Goal: Check status: Check status

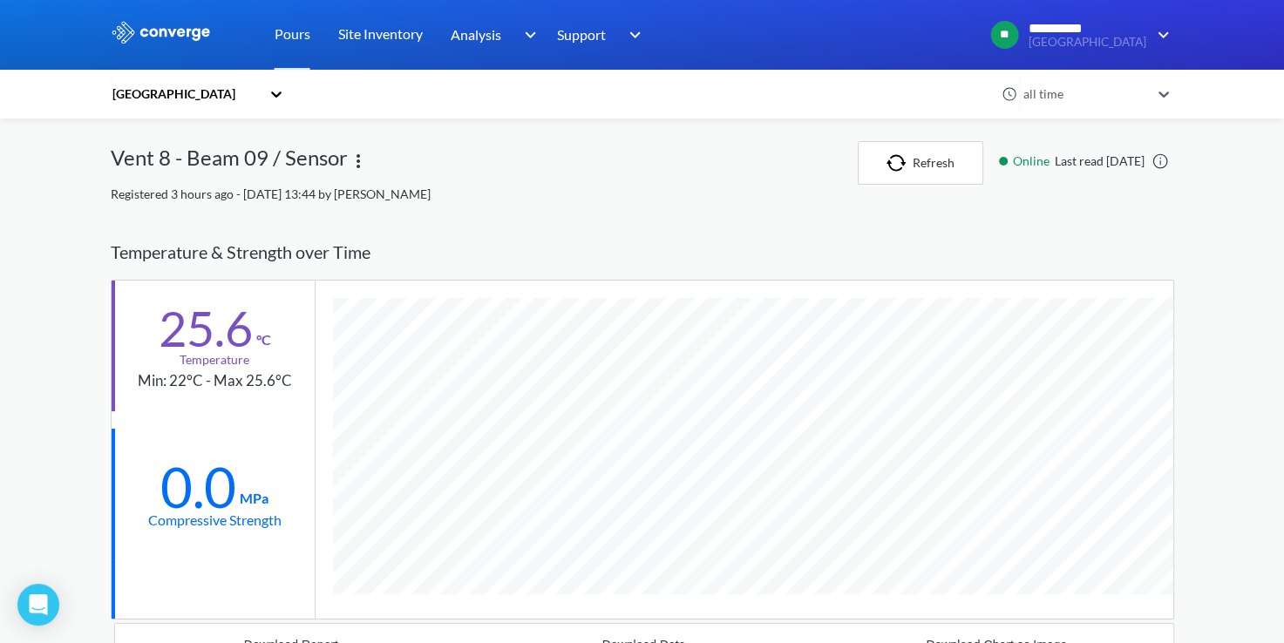
scroll to position [1112, 1063]
click at [920, 168] on button "Refresh" at bounding box center [921, 163] width 126 height 44
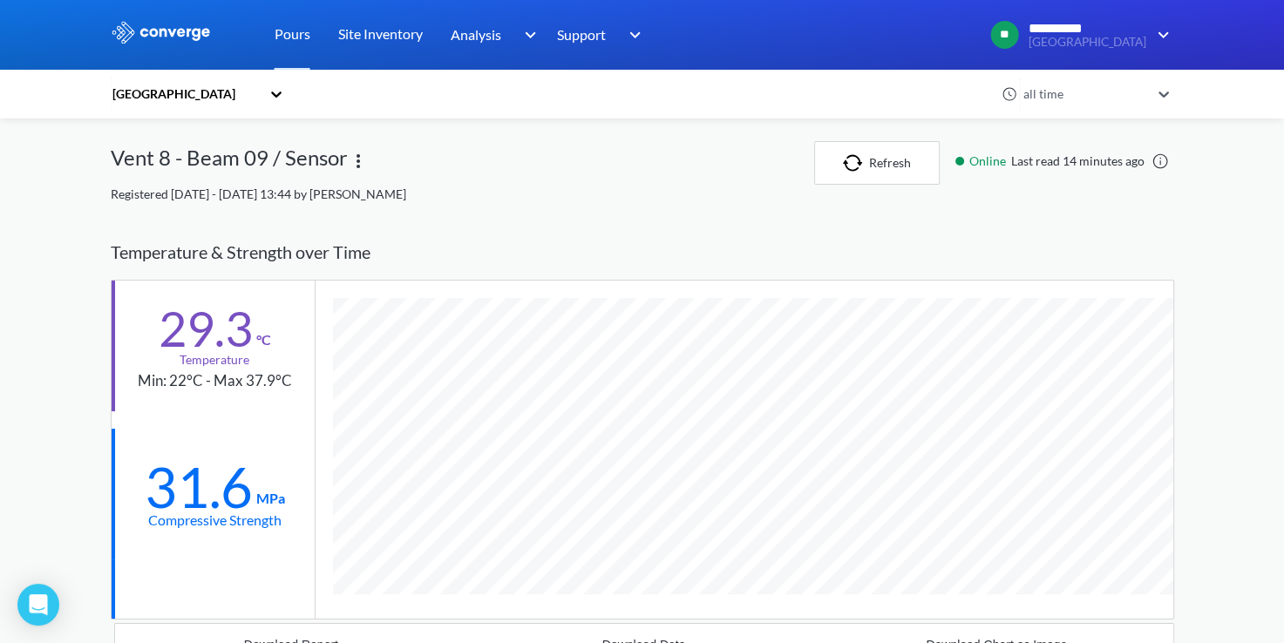
click at [158, 40] on img at bounding box center [161, 32] width 101 height 23
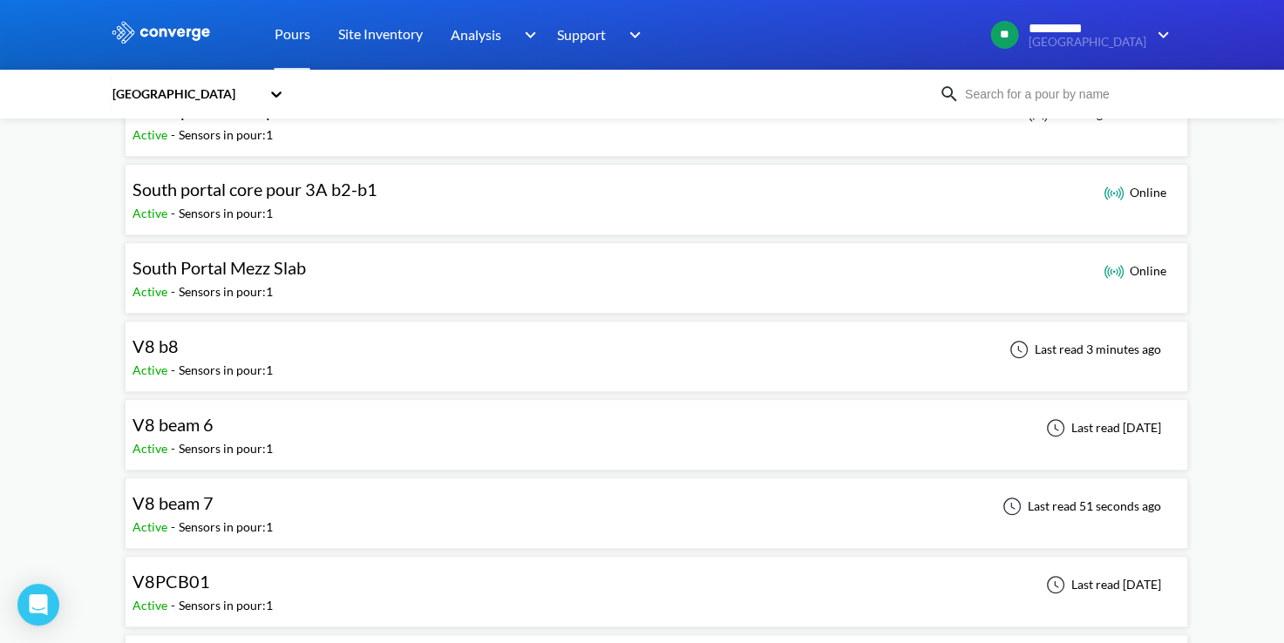
scroll to position [1441, 0]
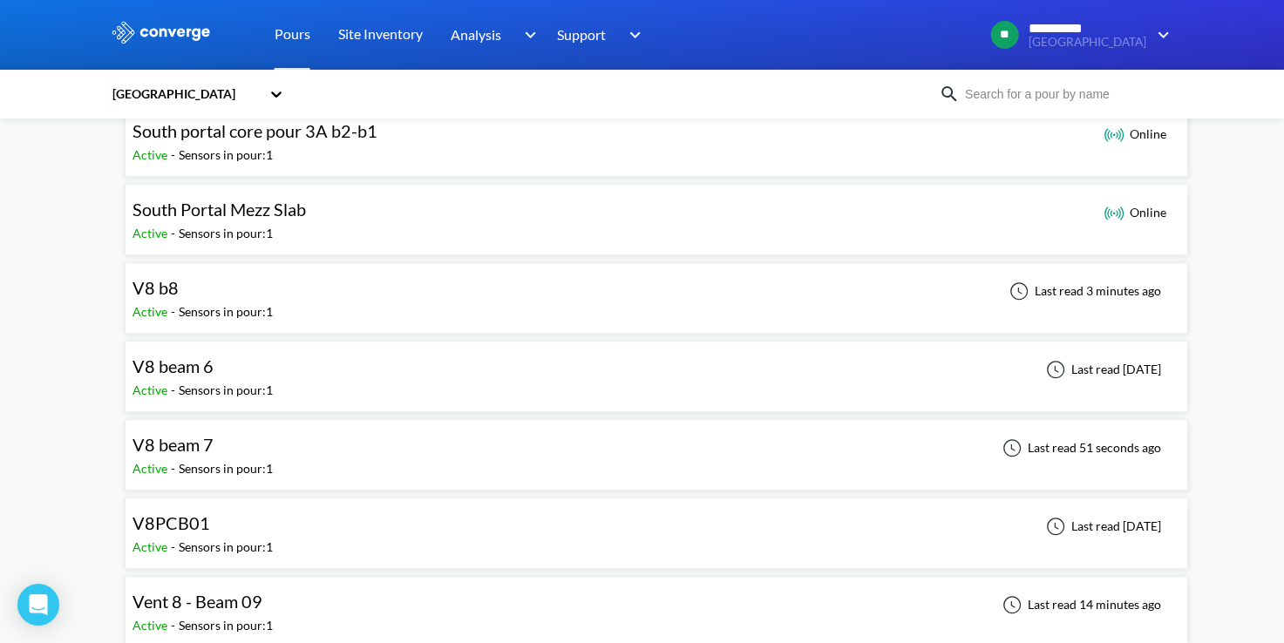
click at [795, 451] on div "V8 beam 7 Active - Sensors in pour: 1 Last read 51 seconds ago" at bounding box center [656, 455] width 1048 height 56
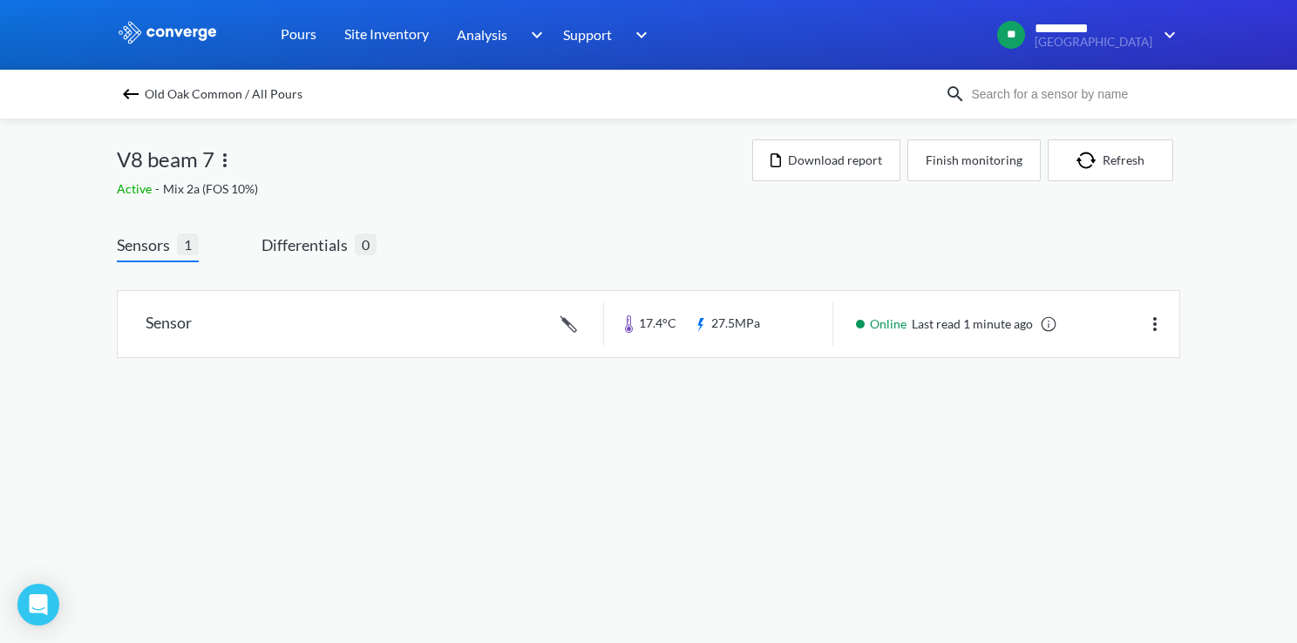
click at [132, 91] on img at bounding box center [130, 94] width 21 height 21
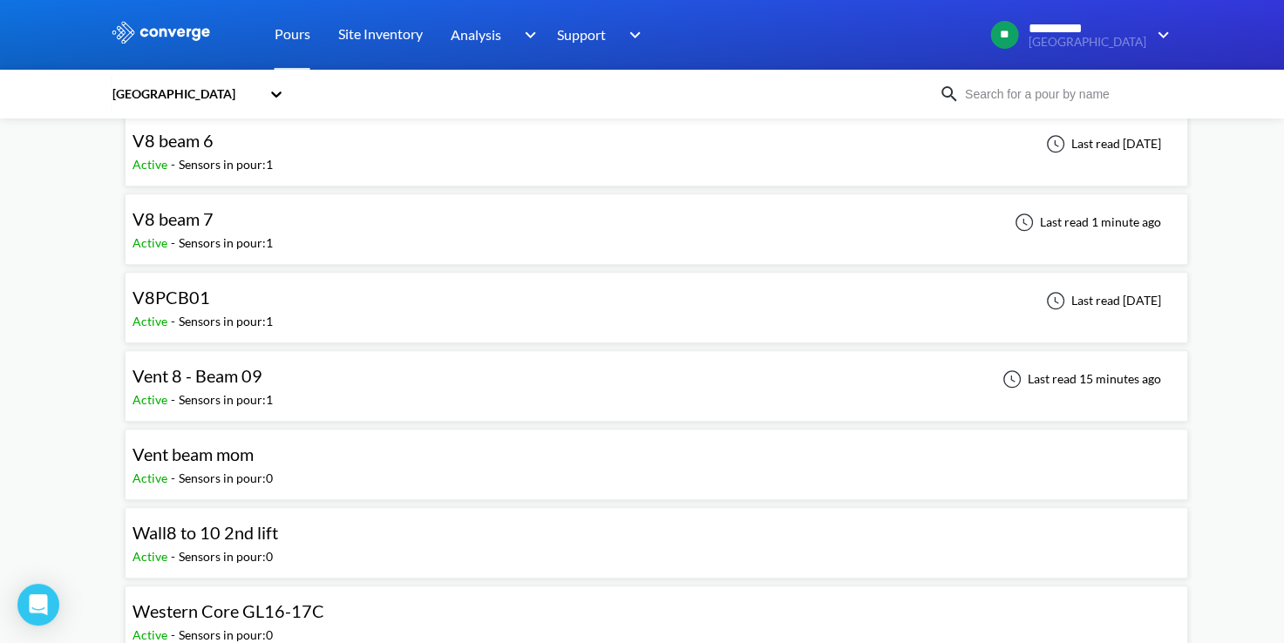
scroll to position [1673, 0]
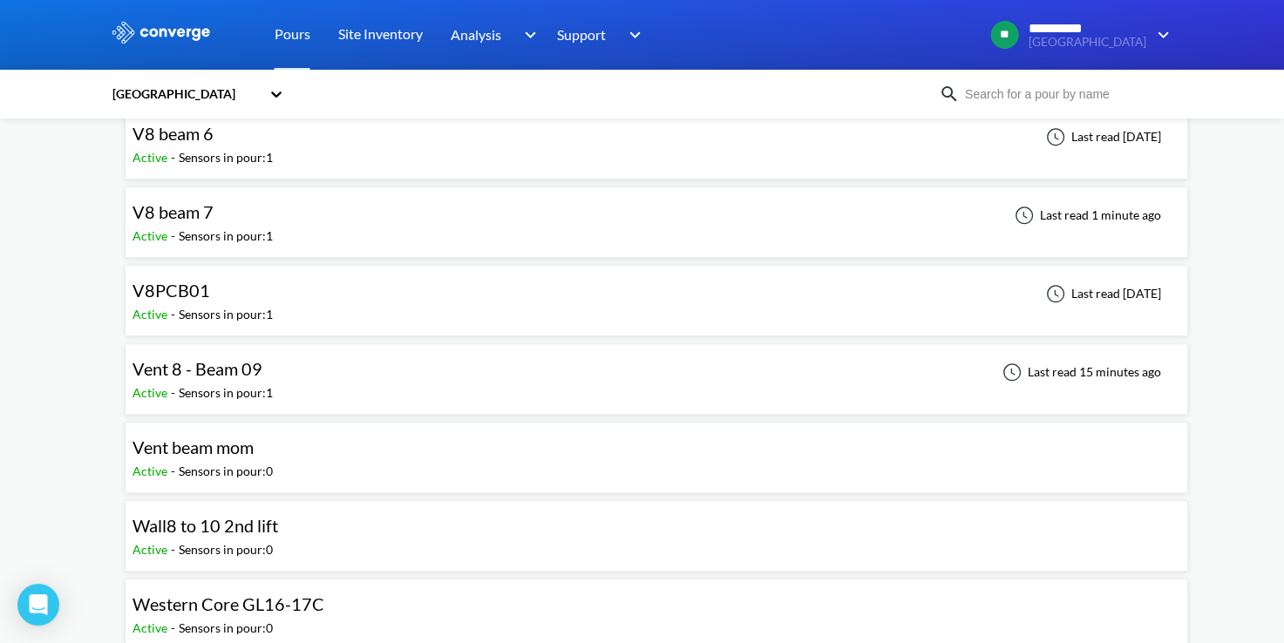
click at [434, 351] on div "Vent 8 - Beam 09 Active - Sensors in pour: 1 Last read 15 minutes ago" at bounding box center [656, 379] width 1048 height 56
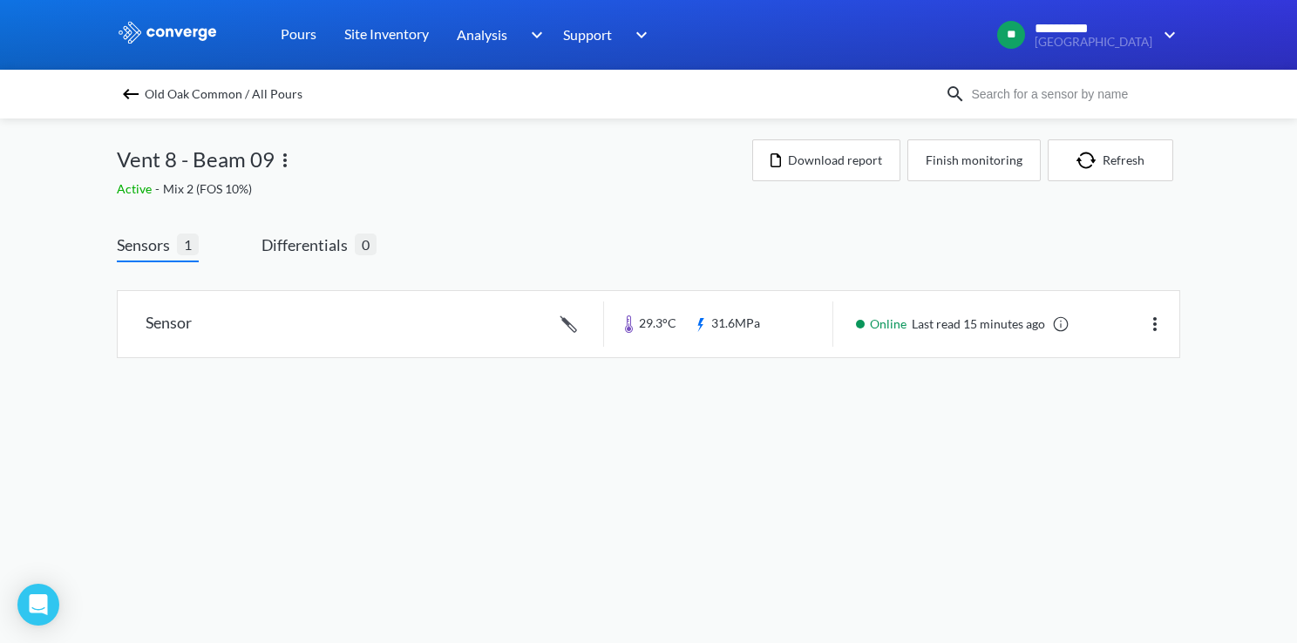
click at [130, 92] on img at bounding box center [130, 94] width 21 height 21
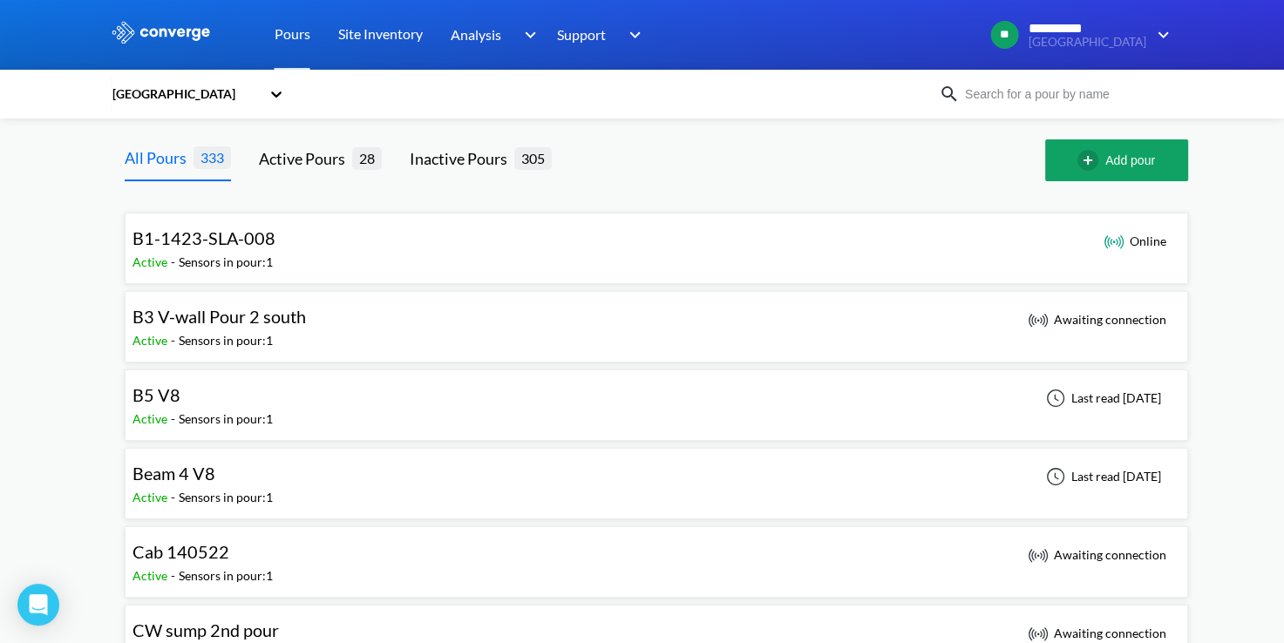
click at [1268, 59] on div at bounding box center [642, 35] width 1284 height 70
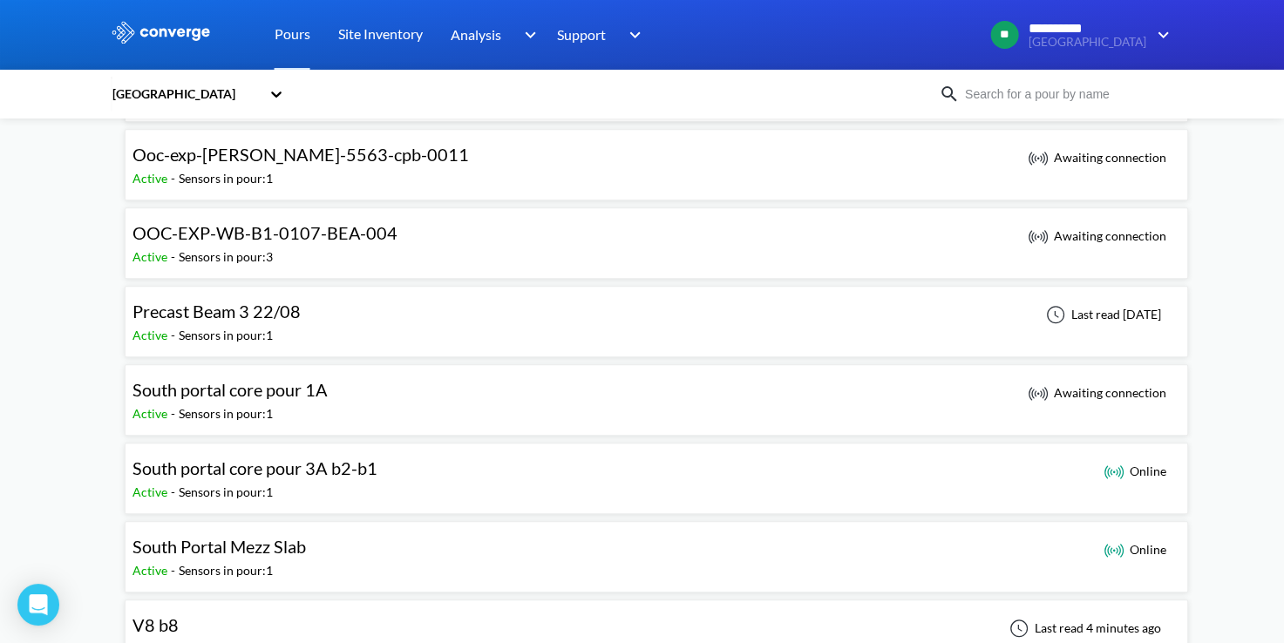
scroll to position [1138, 0]
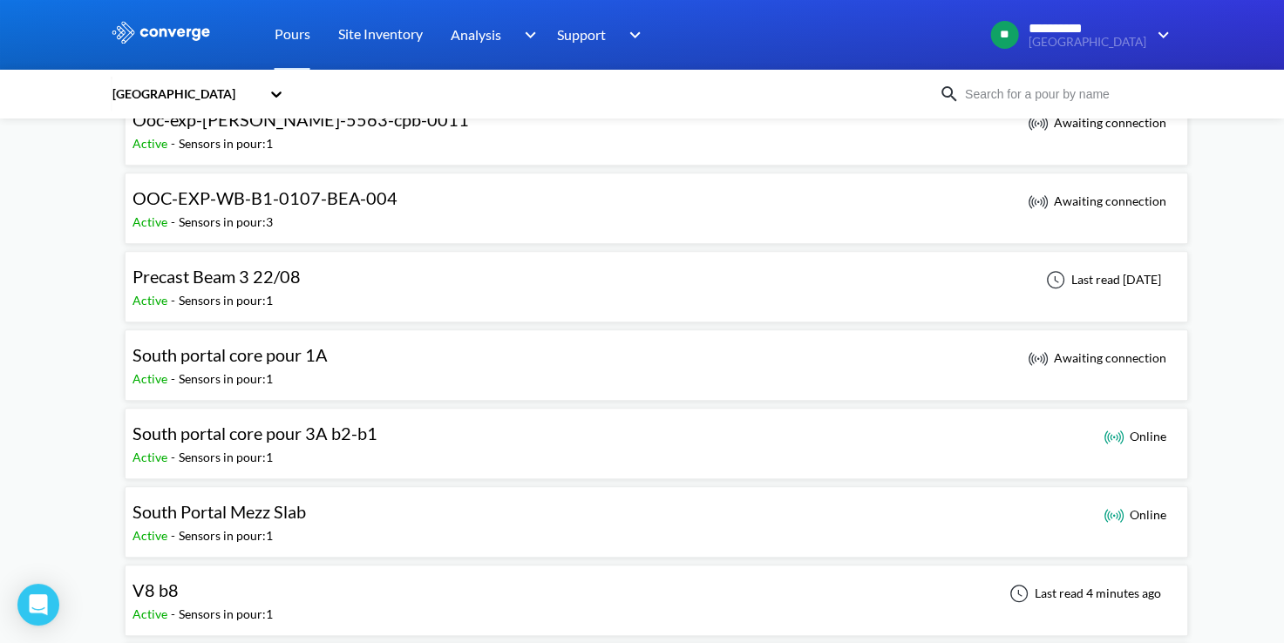
click at [1084, 615] on div "V8 b8 Active - Sensors in pour: 1 Last read 4 minutes ago" at bounding box center [656, 601] width 1048 height 56
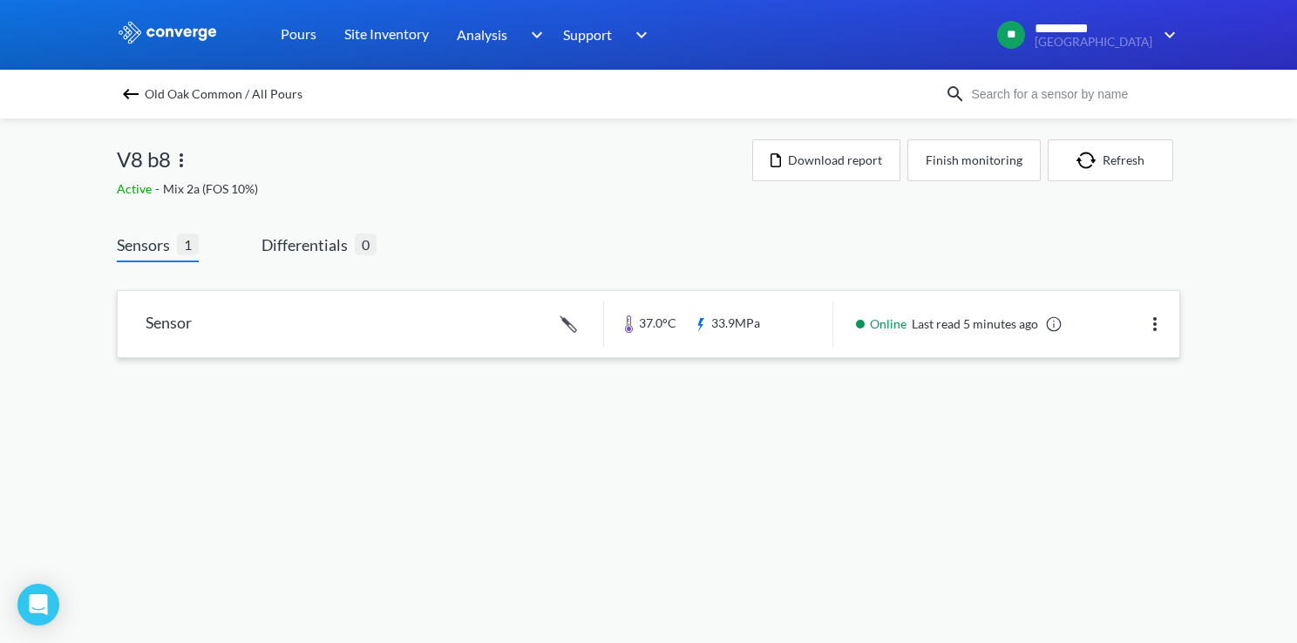
click at [763, 334] on link at bounding box center [649, 324] width 1062 height 66
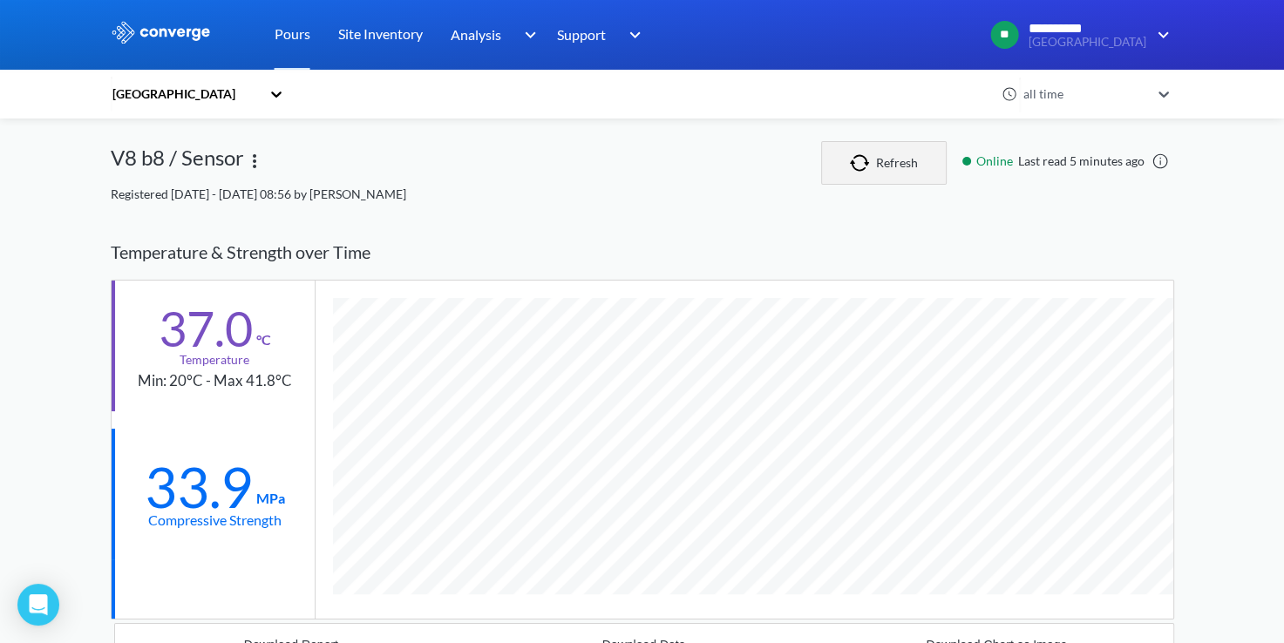
click at [879, 163] on button "Refresh" at bounding box center [884, 163] width 126 height 44
click at [875, 148] on button "Refresh" at bounding box center [877, 163] width 126 height 44
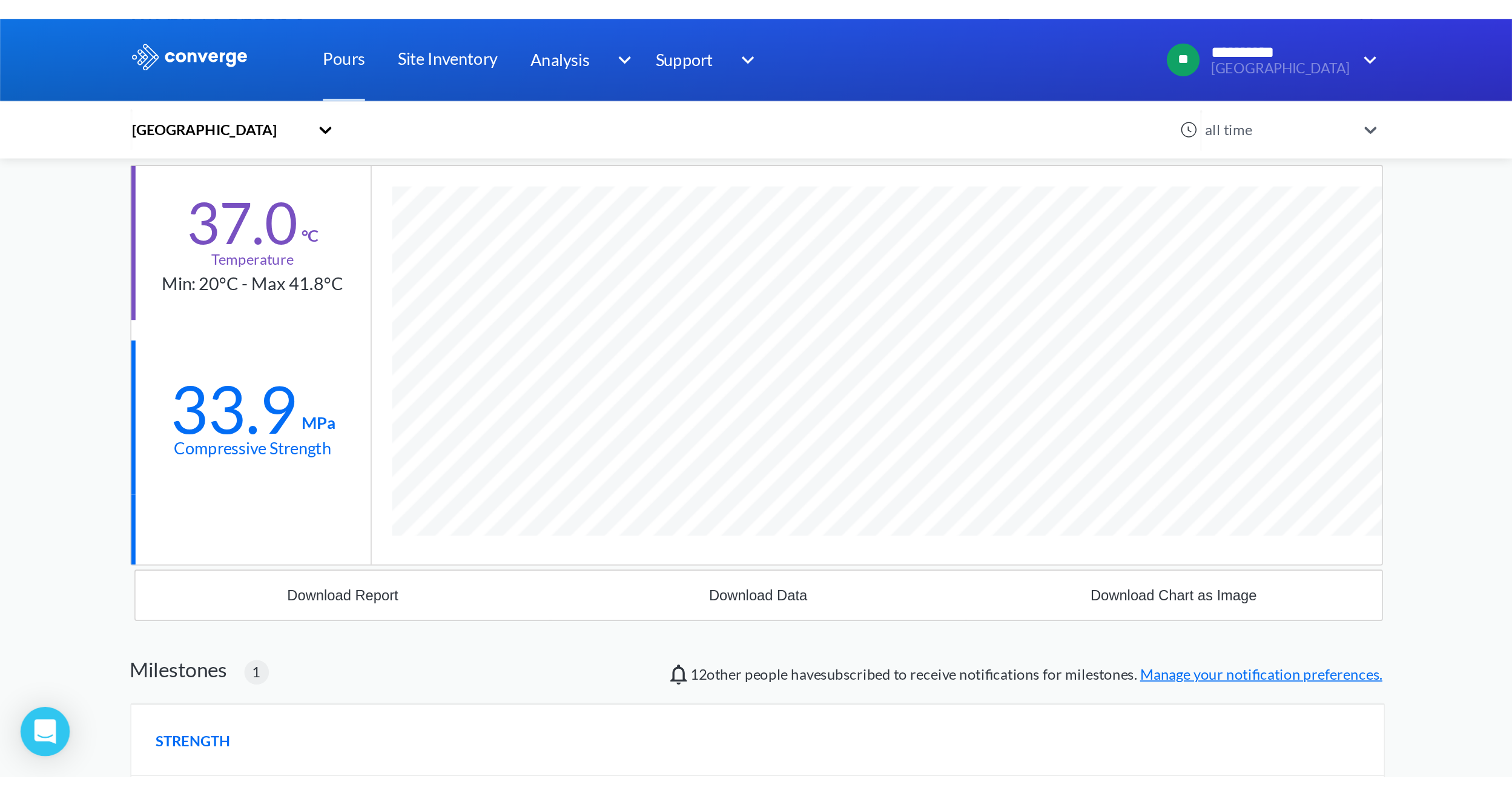
scroll to position [0, 0]
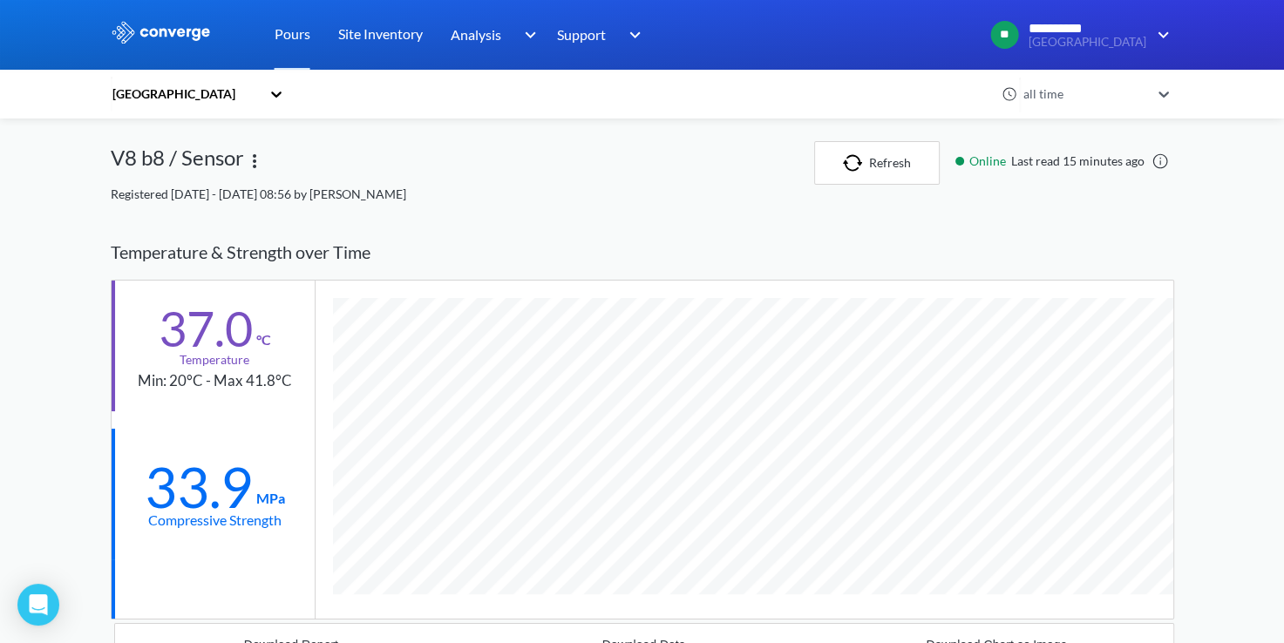
click at [1177, 250] on div "**********" at bounding box center [642, 635] width 1284 height 1270
click at [1098, 228] on div "Temperature & Strength over Time" at bounding box center [642, 252] width 1063 height 55
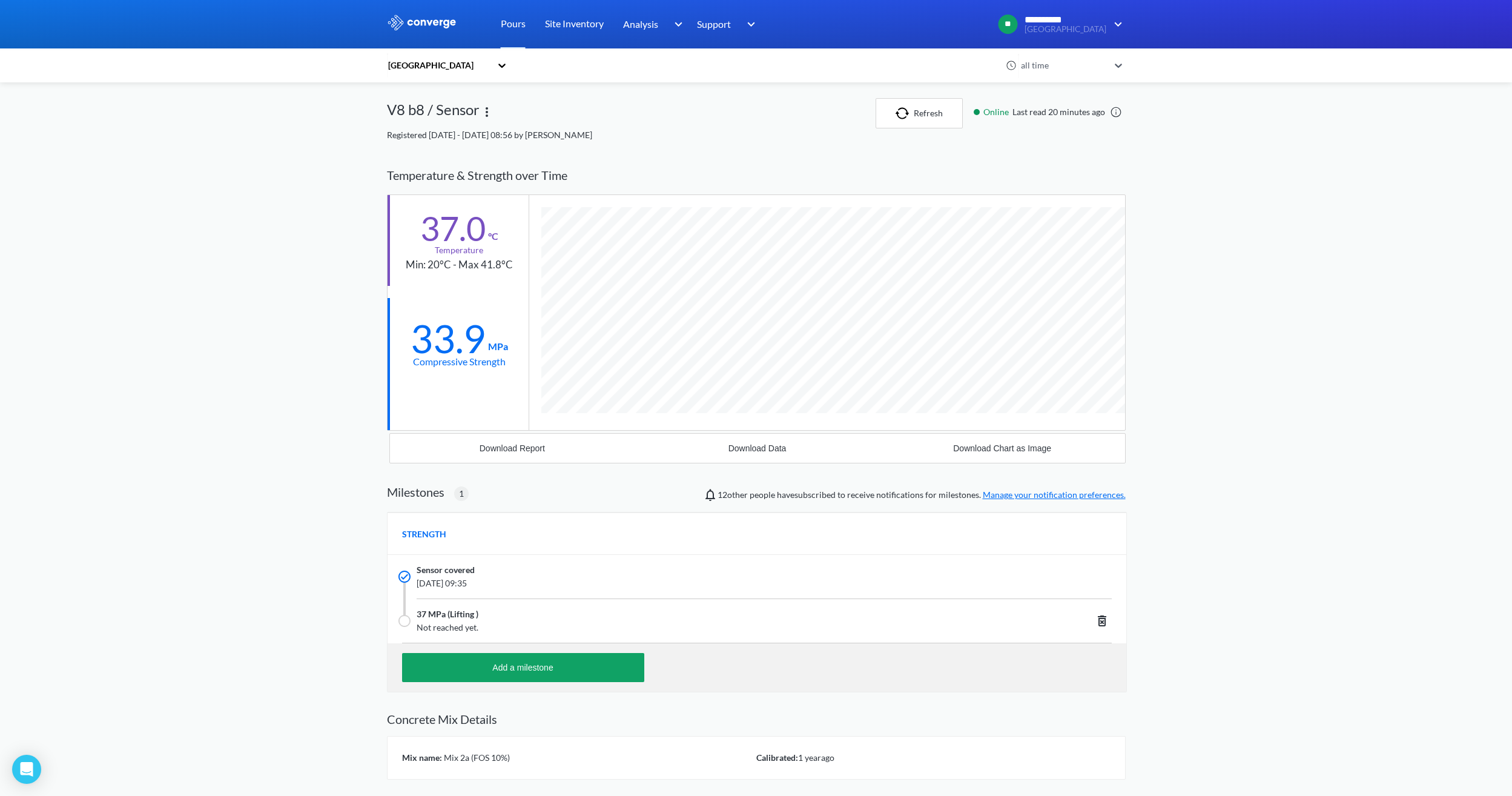
scroll to position [775, 739]
